Goal: Task Accomplishment & Management: Manage account settings

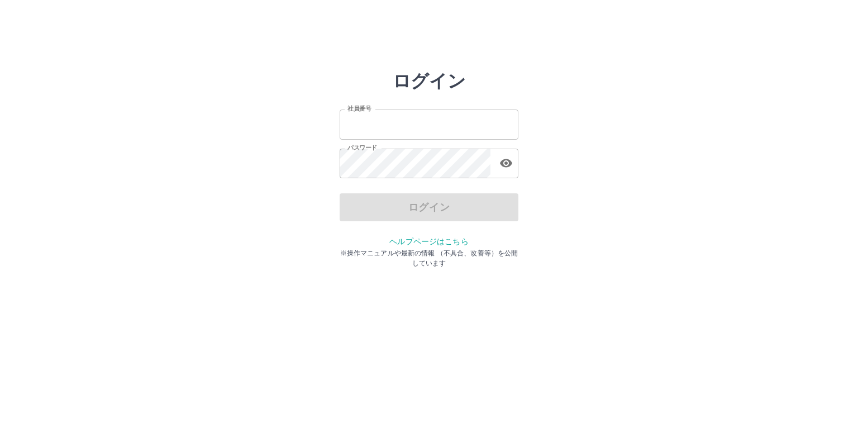
type input "*******"
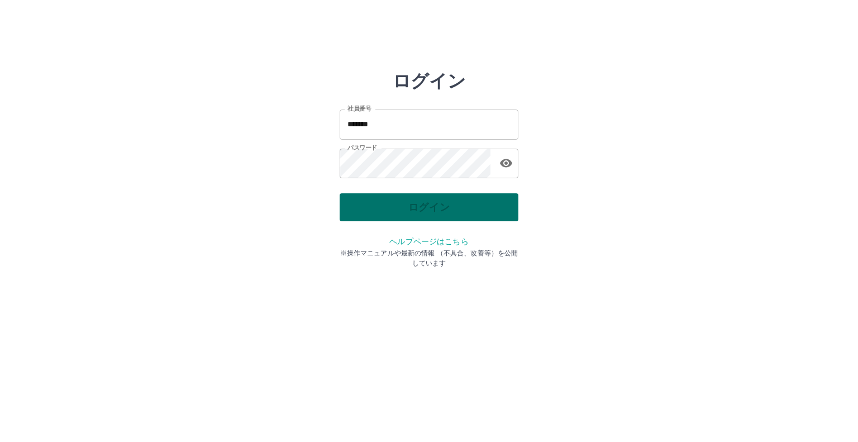
drag, startPoint x: 0, startPoint y: 0, endPoint x: 458, endPoint y: 201, distance: 500.5
click at [458, 201] on div "ログイン" at bounding box center [429, 207] width 179 height 28
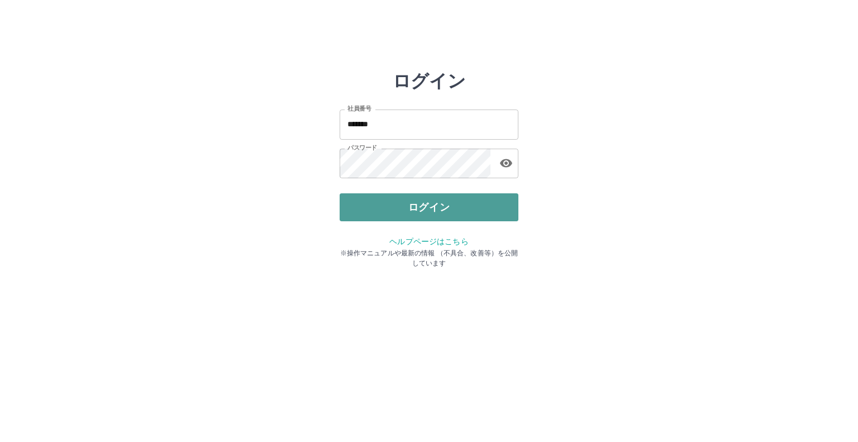
click at [457, 201] on button "ログイン" at bounding box center [429, 207] width 179 height 28
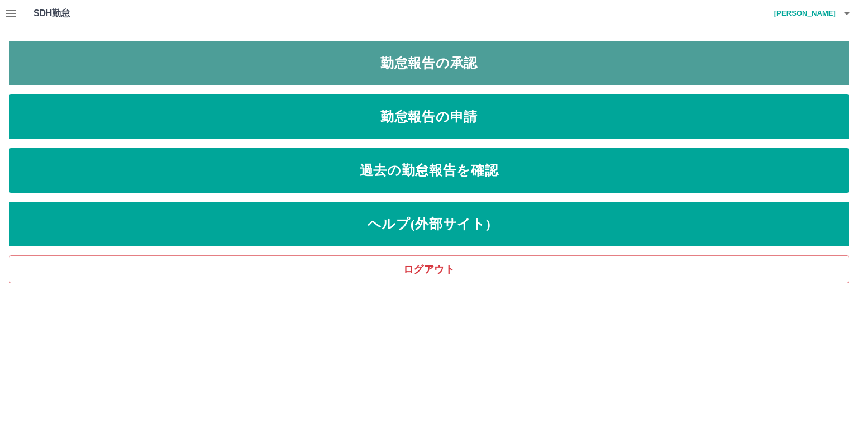
click at [483, 69] on link "勤怠報告の承認" at bounding box center [429, 63] width 840 height 45
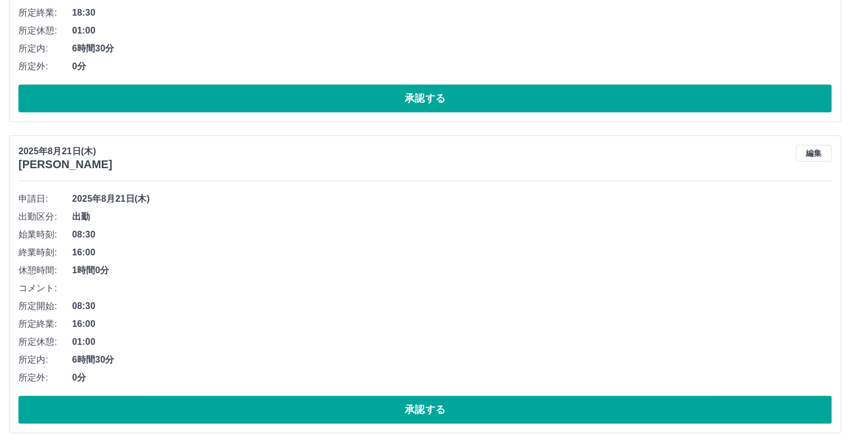
scroll to position [621, 0]
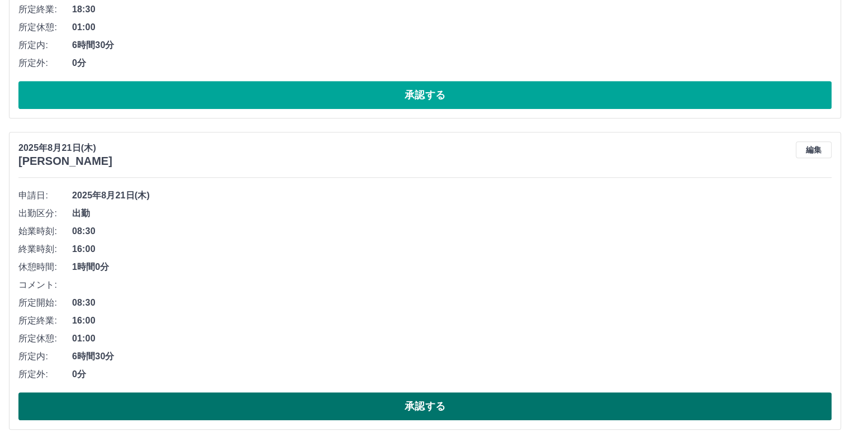
click at [662, 409] on button "承認する" at bounding box center [424, 406] width 813 height 28
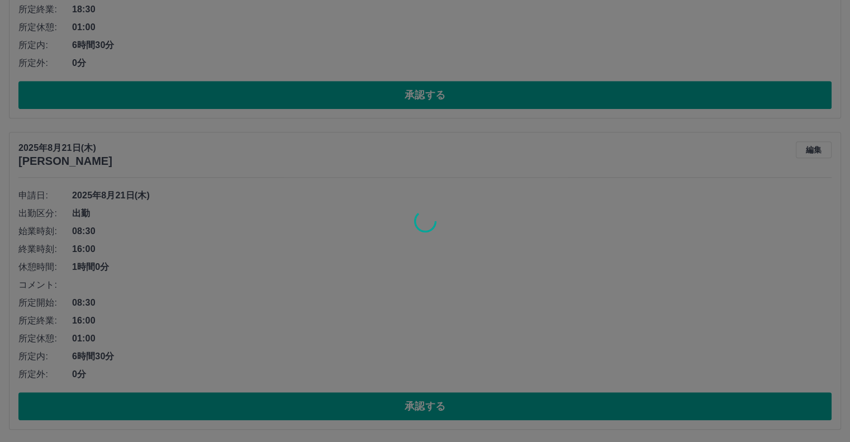
scroll to position [311, 0]
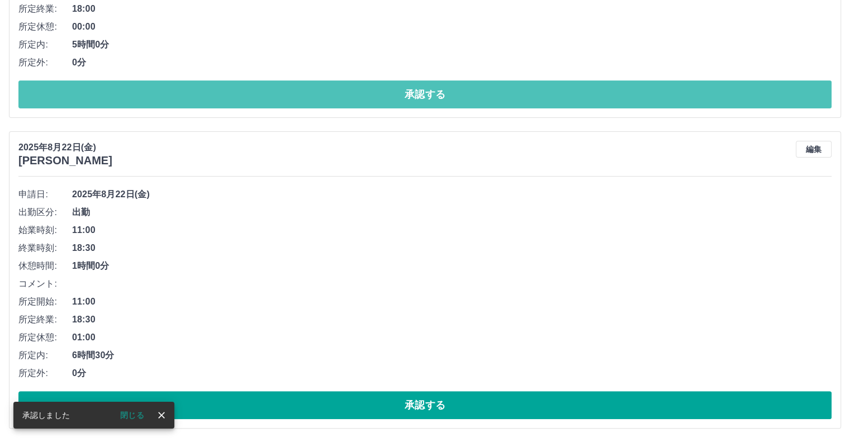
click at [416, 95] on button "承認する" at bounding box center [424, 94] width 813 height 28
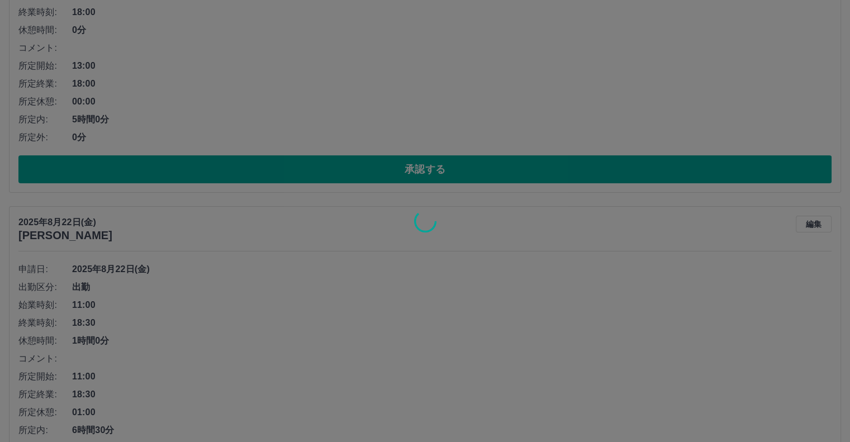
scroll to position [236, 0]
drag, startPoint x: 847, startPoint y: 151, endPoint x: 838, endPoint y: 83, distance: 69.3
click at [838, 83] on div at bounding box center [425, 221] width 850 height 442
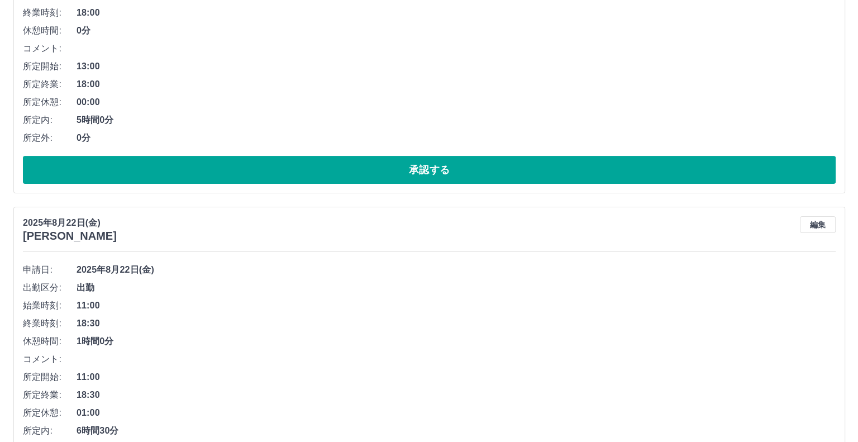
scroll to position [0, 0]
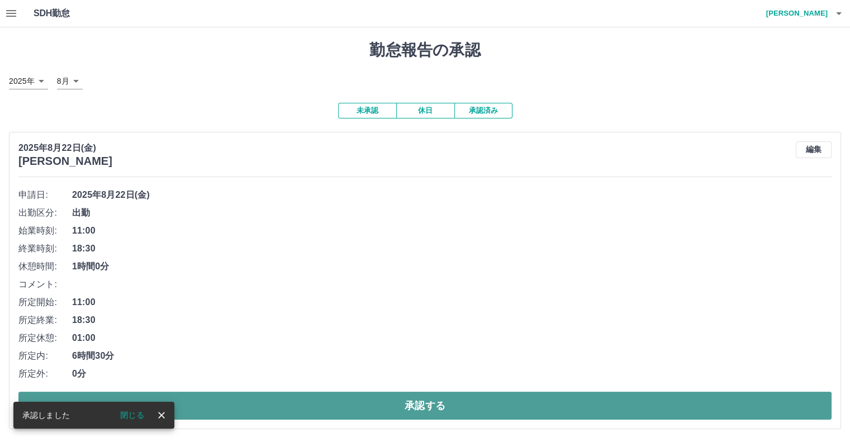
click at [431, 409] on button "承認する" at bounding box center [424, 406] width 813 height 28
